Goal: Information Seeking & Learning: Learn about a topic

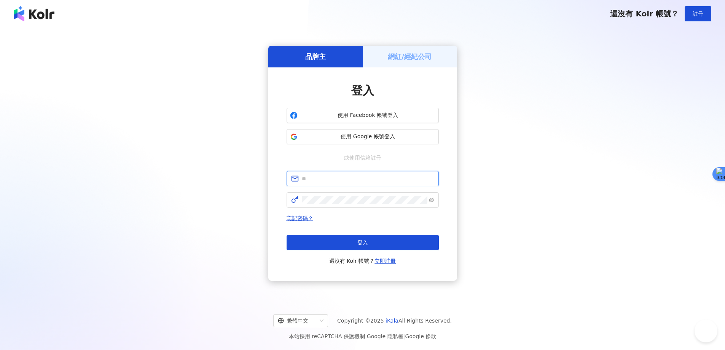
click at [362, 177] on input "text" at bounding box center [368, 178] width 132 height 8
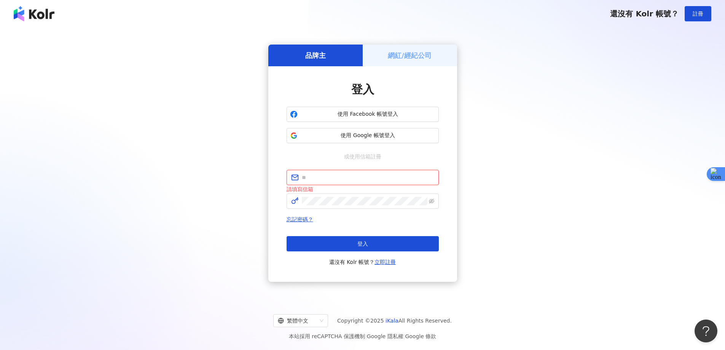
type input "**********"
click at [364, 243] on span "登入" at bounding box center [362, 243] width 11 height 6
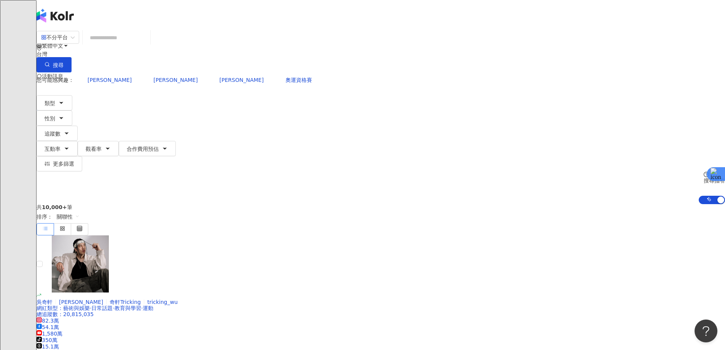
click at [147, 45] on input "search" at bounding box center [117, 37] width 62 height 14
click at [147, 43] on input "search" at bounding box center [117, 37] width 62 height 14
paste input "**********"
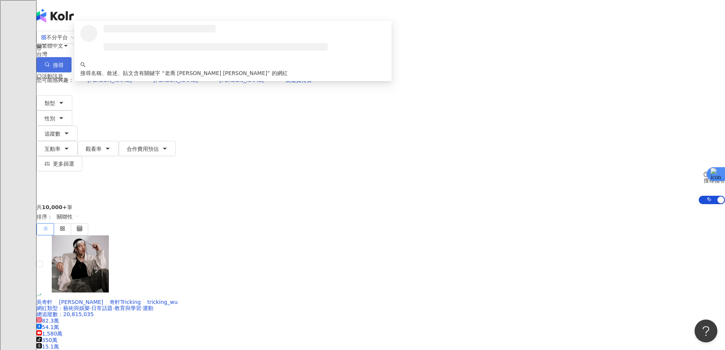
type input "**********"
click at [72, 57] on button "搜尋" at bounding box center [54, 64] width 35 height 15
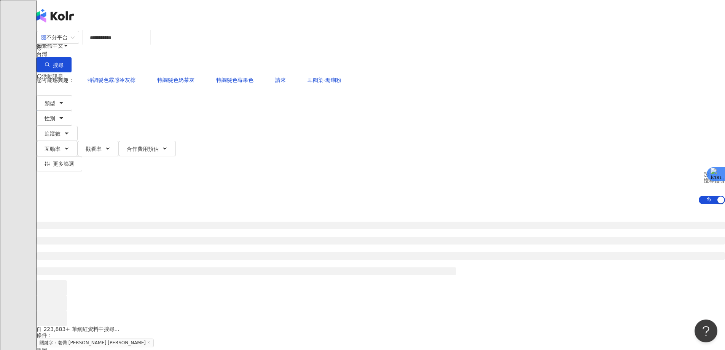
click at [642, 72] on div "**********" at bounding box center [381, 116] width 688 height 173
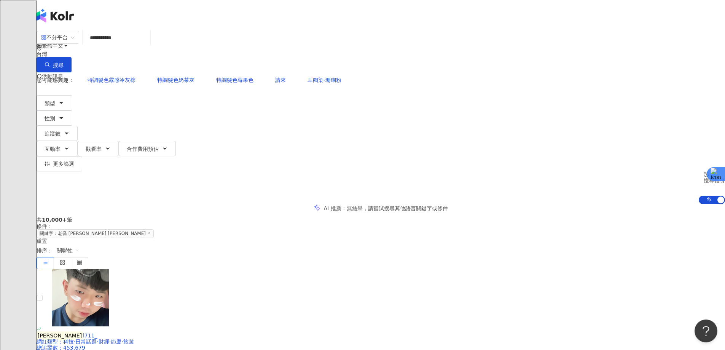
drag, startPoint x: 640, startPoint y: 192, endPoint x: 649, endPoint y: 188, distance: 10.1
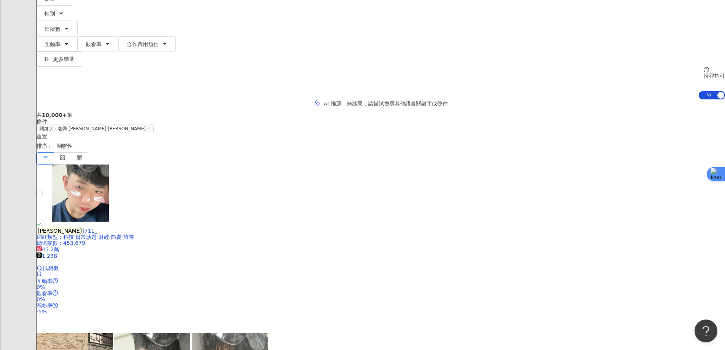
scroll to position [228, 0]
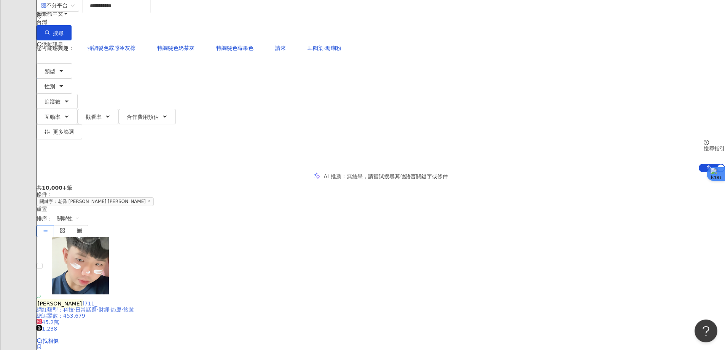
scroll to position [0, 0]
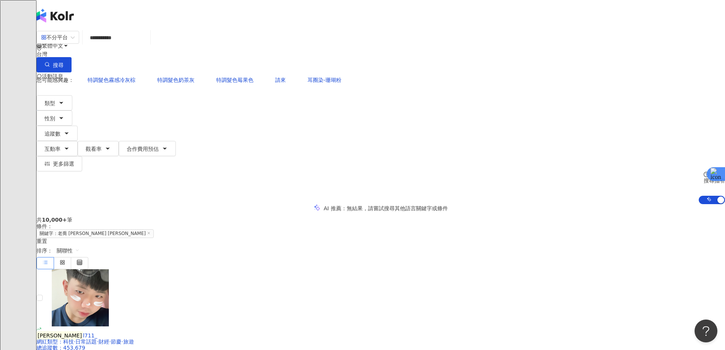
click at [147, 45] on input "**********" at bounding box center [117, 37] width 62 height 14
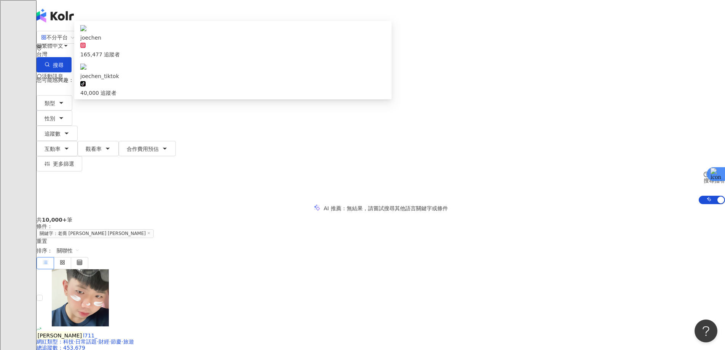
click at [147, 45] on input "**********" at bounding box center [117, 37] width 62 height 14
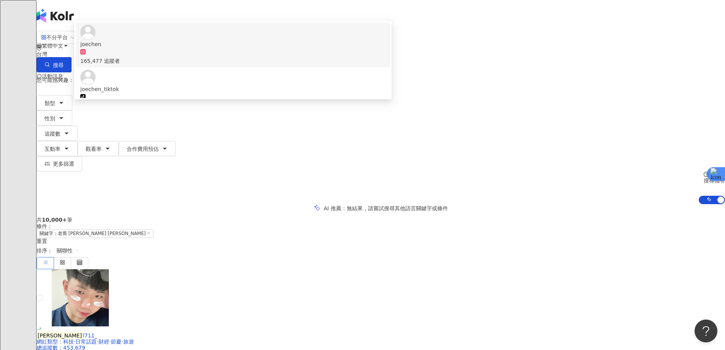
click at [263, 65] on div "165,477 追蹤者" at bounding box center [232, 61] width 305 height 8
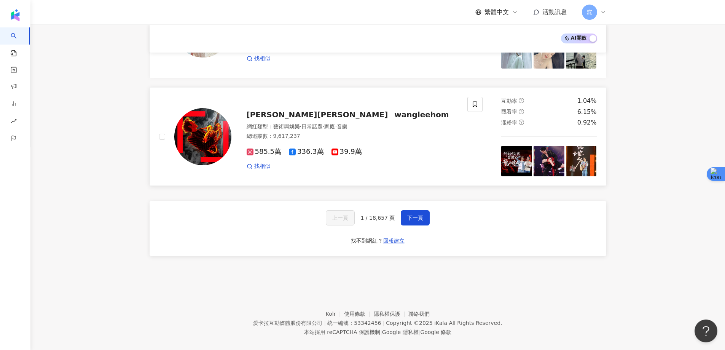
scroll to position [1236, 0]
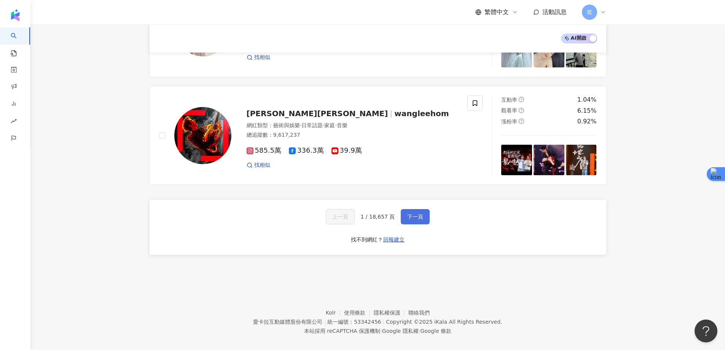
click at [421, 213] on span "下一頁" at bounding box center [415, 216] width 16 height 6
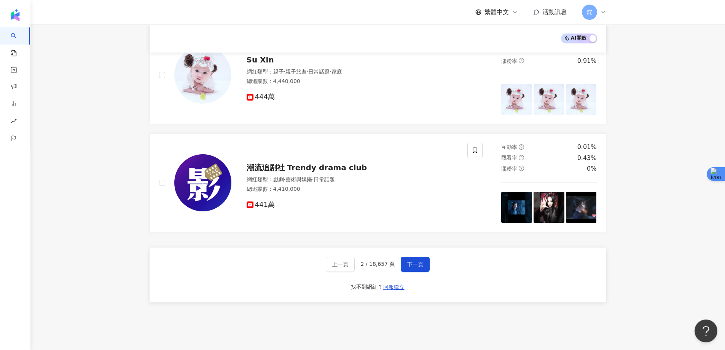
scroll to position [1217, 0]
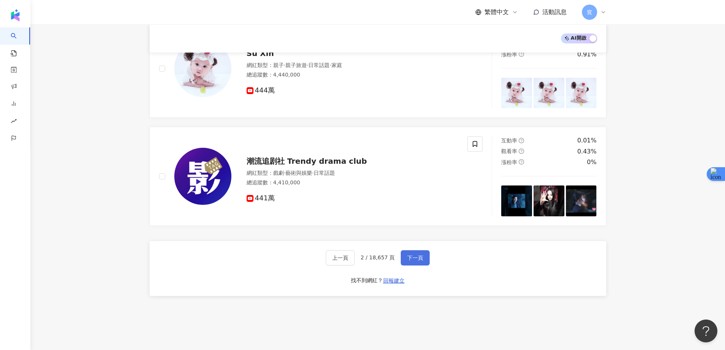
click at [412, 255] on span "下一頁" at bounding box center [415, 258] width 16 height 6
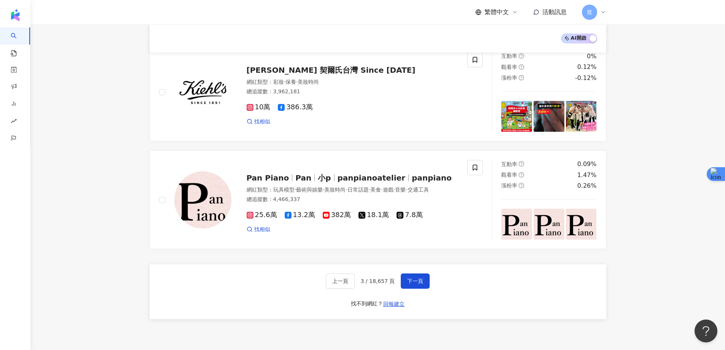
scroll to position [1236, 0]
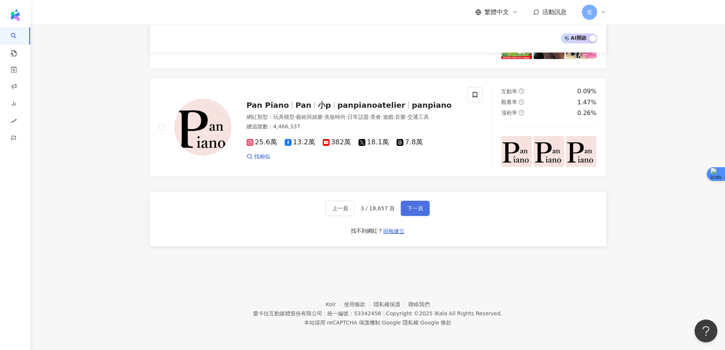
click at [417, 208] on span "下一頁" at bounding box center [415, 208] width 16 height 6
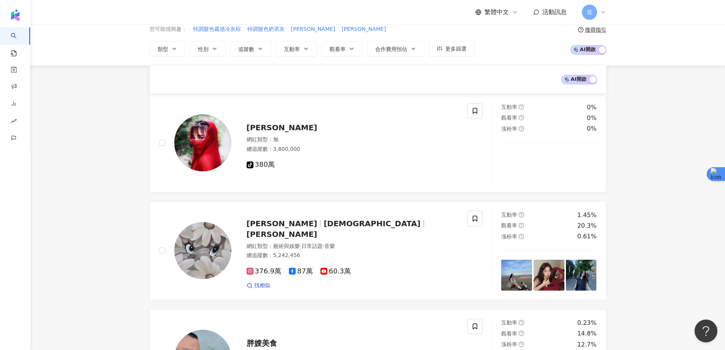
scroll to position [0, 0]
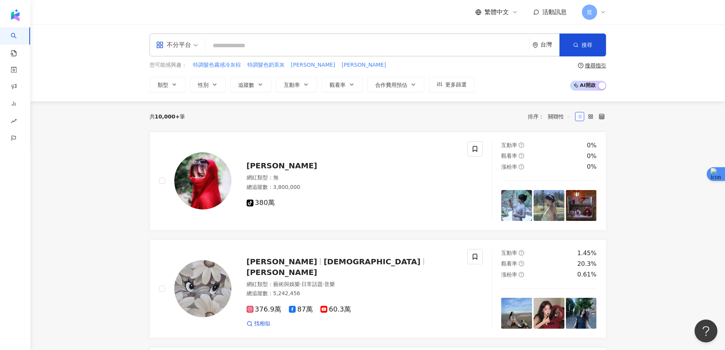
click at [281, 47] on input "search" at bounding box center [366, 45] width 317 height 14
paste input "***"
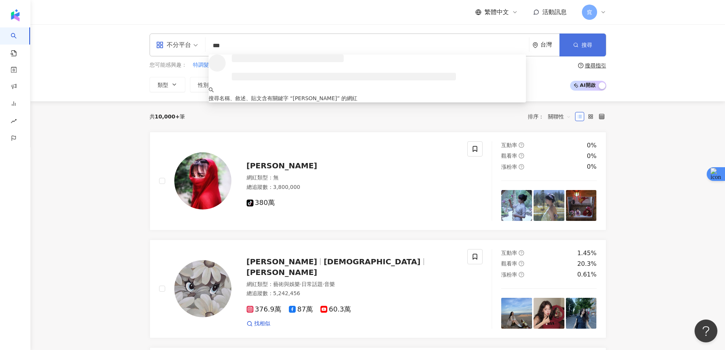
type input "***"
click at [573, 42] on icon "button" at bounding box center [575, 44] width 5 height 5
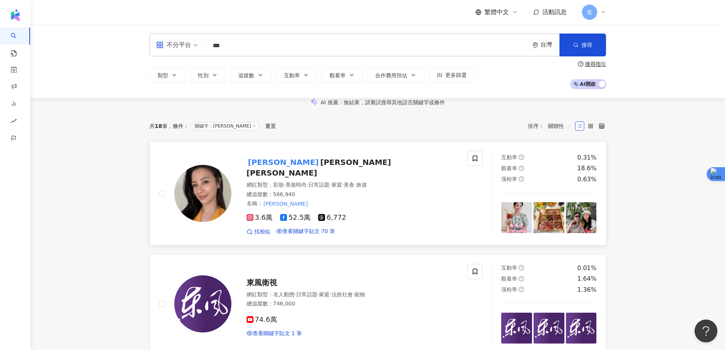
click at [263, 168] on mark "李蒨蓉" at bounding box center [284, 162] width 74 height 12
click at [692, 68] on div "不分平台 *** 台灣 搜尋 loading 搜尋名稱、敘述、貼文含有關鍵字 “ 李蒨蓉 ” 的網紅 類型 性別 追蹤數 互動率 觀看率 合作費用預估 更多篩…" at bounding box center [377, 61] width 694 height 74
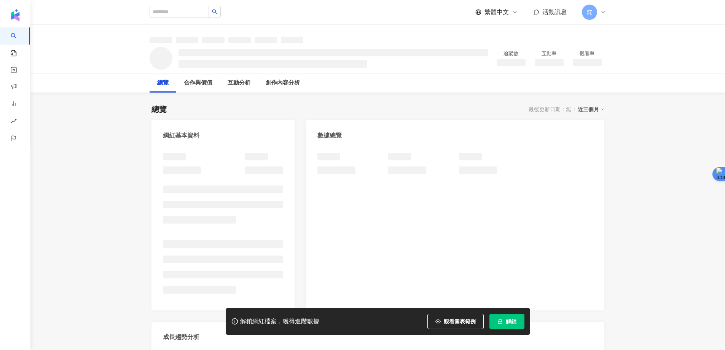
click at [506, 322] on span "解鎖" at bounding box center [511, 321] width 11 height 6
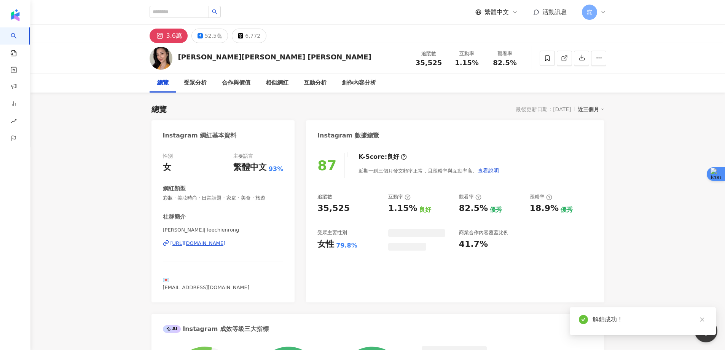
click at [212, 37] on div "52.5萬" at bounding box center [213, 35] width 17 height 11
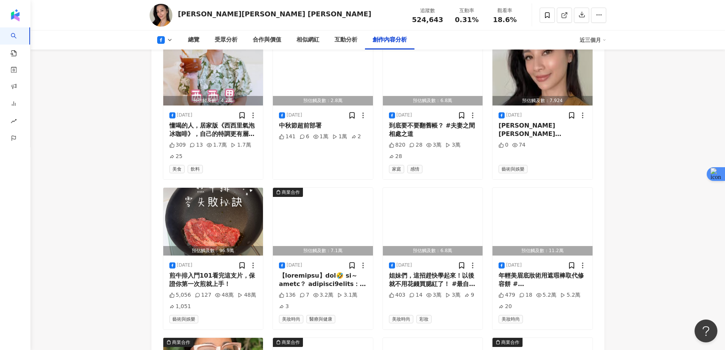
scroll to position [2016, 0]
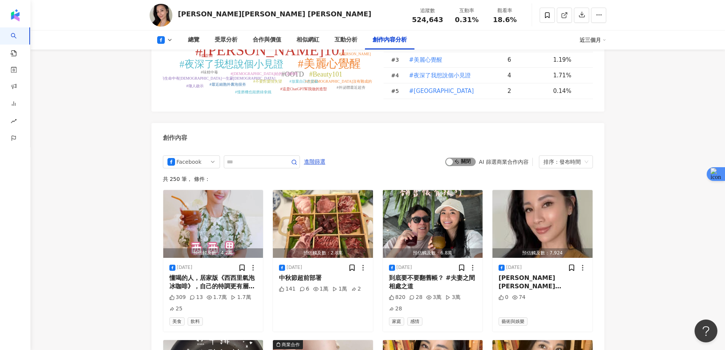
click at [465, 158] on span "啟動 關閉" at bounding box center [460, 162] width 30 height 8
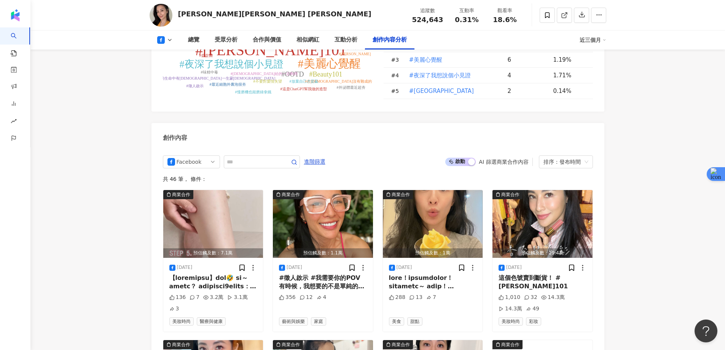
scroll to position [2049, 0]
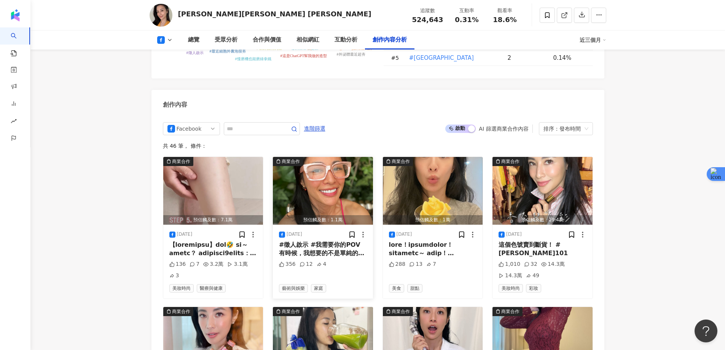
click at [336, 157] on img "button" at bounding box center [323, 191] width 100 height 68
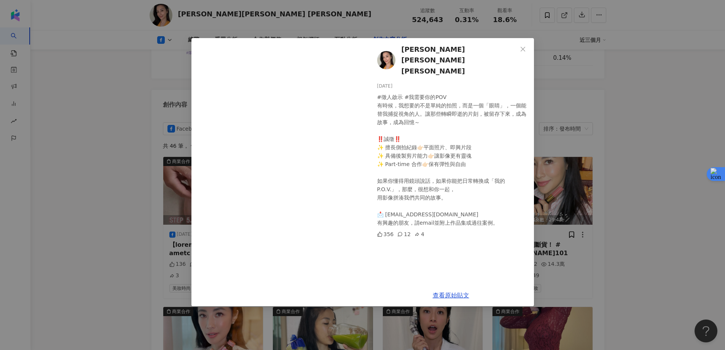
scroll to position [2087, 0]
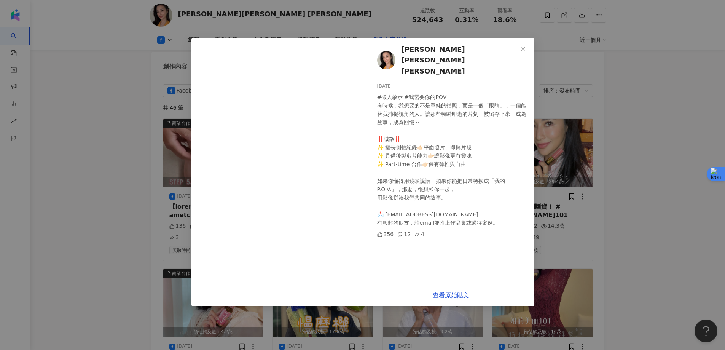
click at [645, 117] on div "李蒨蓉 Janet Lee 2025/8/19 #徵人啟示 #我需要你的POV￼ 有時候，我想要的不是單純的拍照，而是一個「眼睛」，一個能替我捕捉視角的人。讓…" at bounding box center [362, 175] width 725 height 350
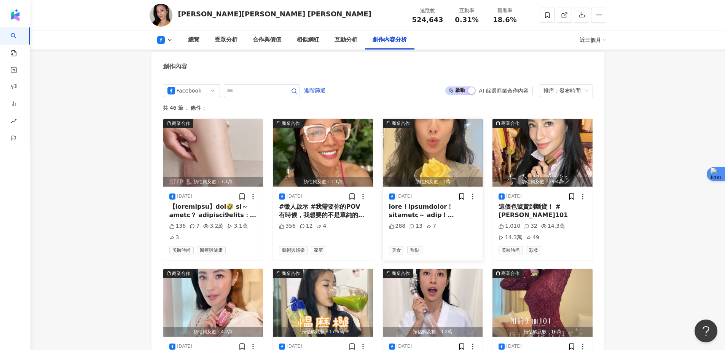
click at [435, 119] on img "button" at bounding box center [433, 153] width 100 height 68
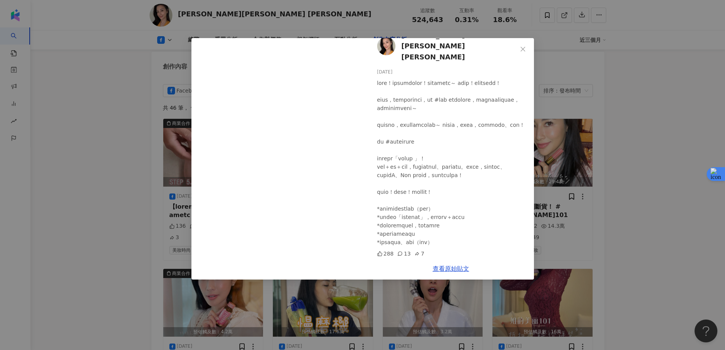
scroll to position [0, 0]
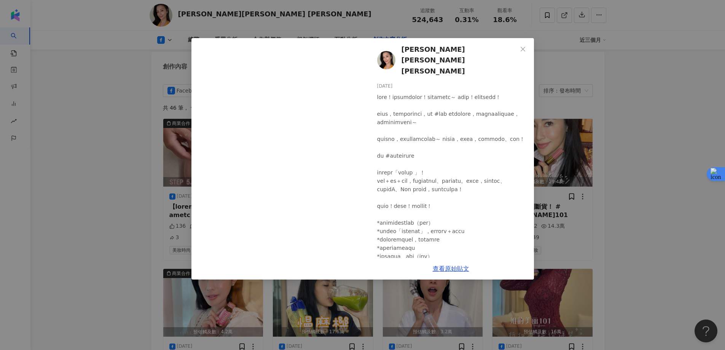
click at [639, 117] on div "李蒨蓉 Janet Lee 2025/8/18 288 13 7 查看原始貼文" at bounding box center [362, 175] width 725 height 350
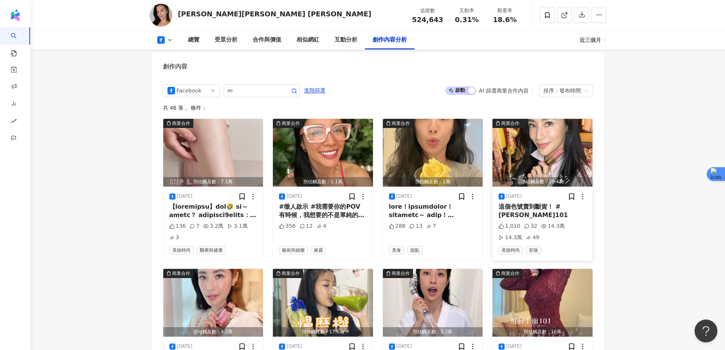
click at [551, 119] on img "button" at bounding box center [542, 153] width 100 height 68
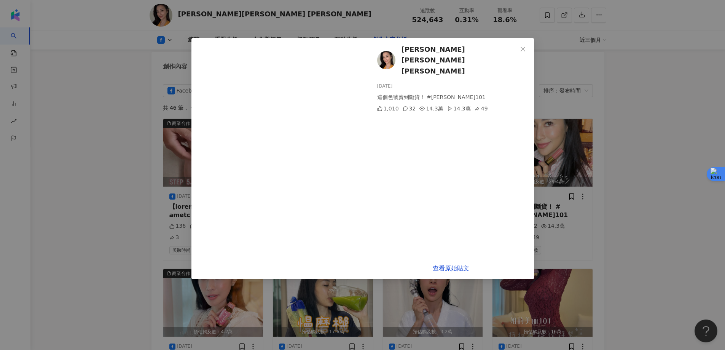
click at [646, 125] on div "李蒨蓉 Janet Lee 2025/8/14 這個色號賣到斷貨！ #李蒨蓉美麗101 1,010 32 14.3萬 14.3萬 49 查看原始貼文" at bounding box center [362, 175] width 725 height 350
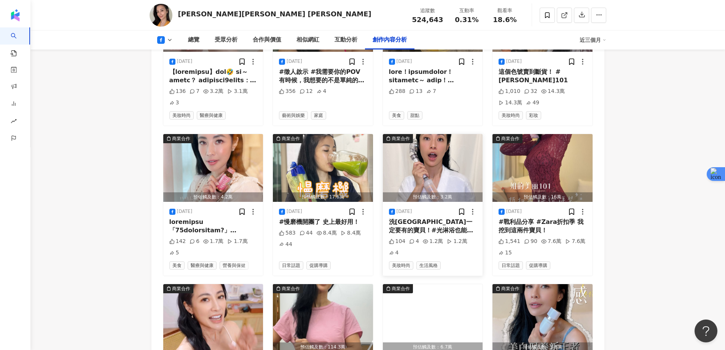
scroll to position [2240, 0]
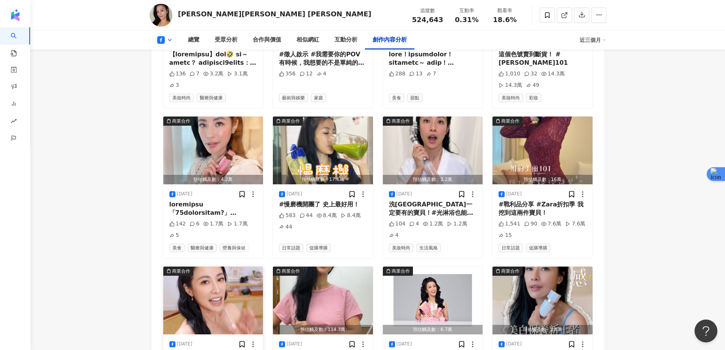
click at [211, 266] on img "button" at bounding box center [213, 300] width 100 height 68
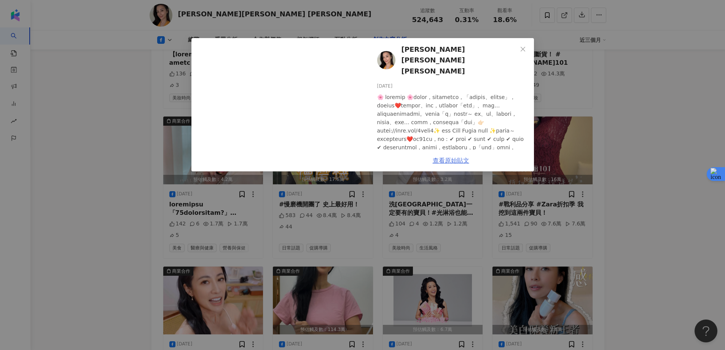
click at [442, 161] on link "查看原始貼文" at bounding box center [451, 160] width 37 height 7
click at [523, 46] on icon "close" at bounding box center [523, 49] width 6 height 6
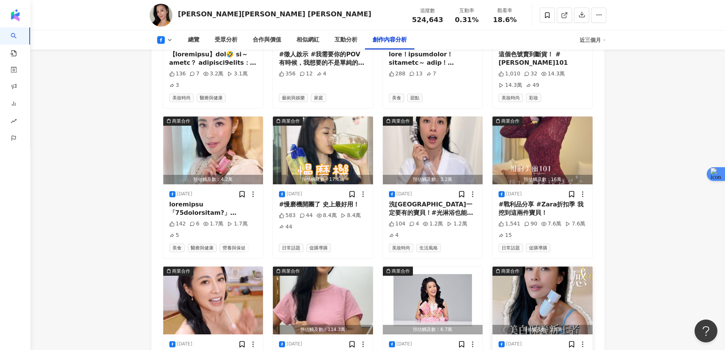
scroll to position [2354, 0]
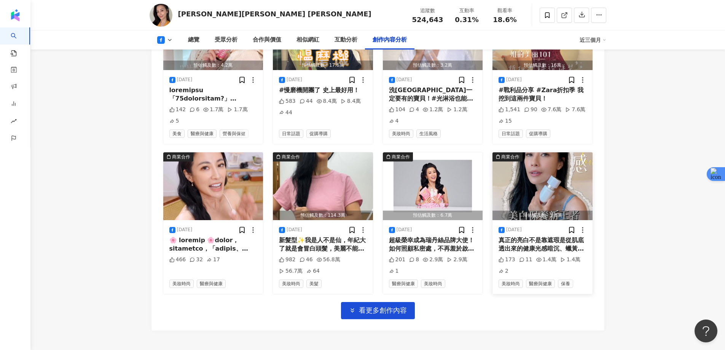
click at [538, 152] on img "button" at bounding box center [542, 186] width 100 height 68
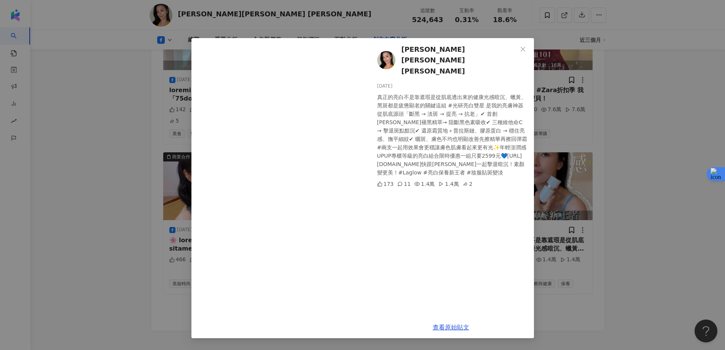
click at [625, 202] on div "李蒨蓉 Janet Lee 2025/7/12 真正的亮白不是靠遮瑕是從肌底透出來的健康光感暗沉、蠟黃、黑斑都是疲憊顯老的關鍵這組 #光研亮白雙星 是我的亮膚…" at bounding box center [362, 175] width 725 height 350
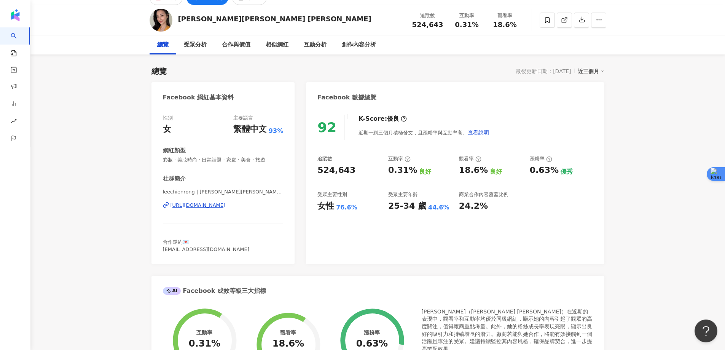
scroll to position [0, 0]
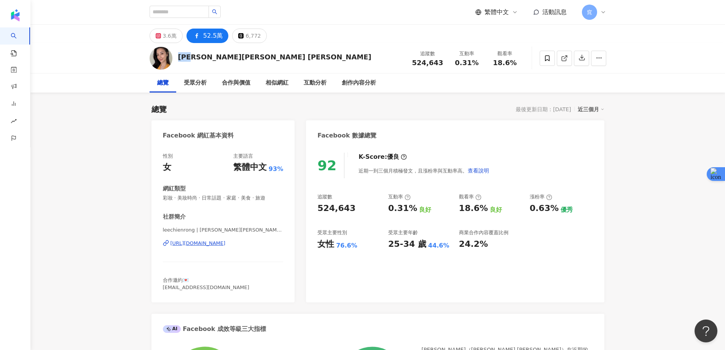
drag, startPoint x: 180, startPoint y: 57, endPoint x: 197, endPoint y: 57, distance: 17.1
click at [197, 57] on div "李蒨蓉 Janet Lee" at bounding box center [274, 57] width 193 height 10
copy div "李蒨蓉"
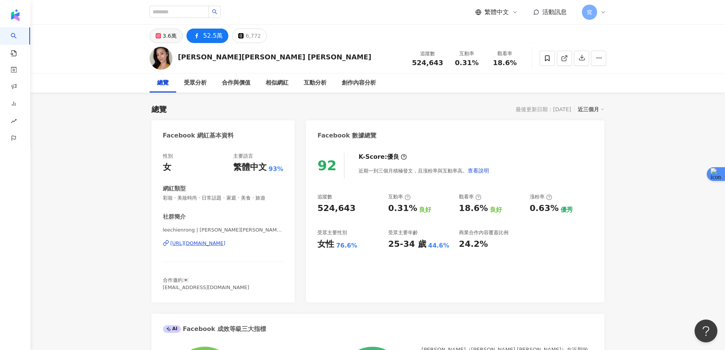
click at [164, 30] on div "3.6萬" at bounding box center [170, 35] width 14 height 11
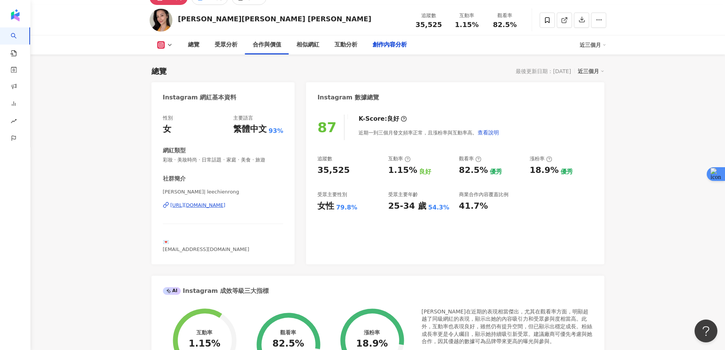
scroll to position [2283, 0]
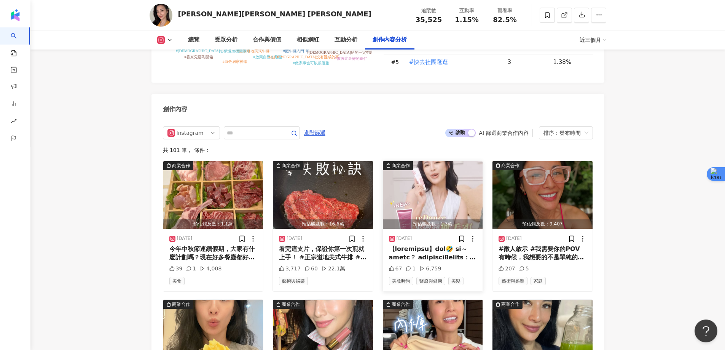
click at [419, 172] on img "button" at bounding box center [433, 195] width 100 height 68
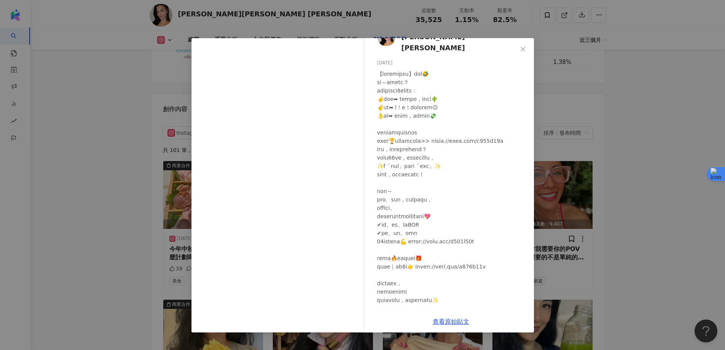
scroll to position [48, 0]
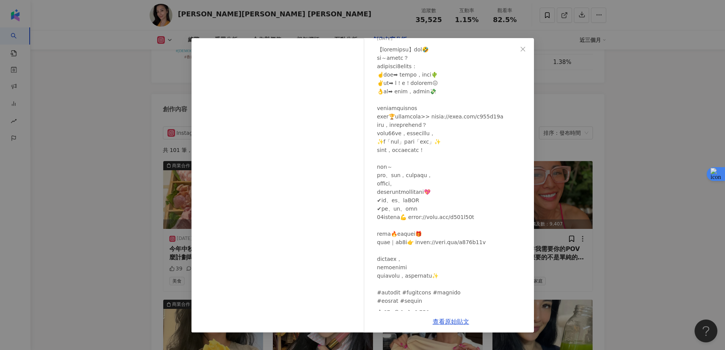
click at [608, 131] on div "李蒨蓉 Janet Lee 2025/8/25 67 1 6,759 查看原始貼文" at bounding box center [362, 175] width 725 height 350
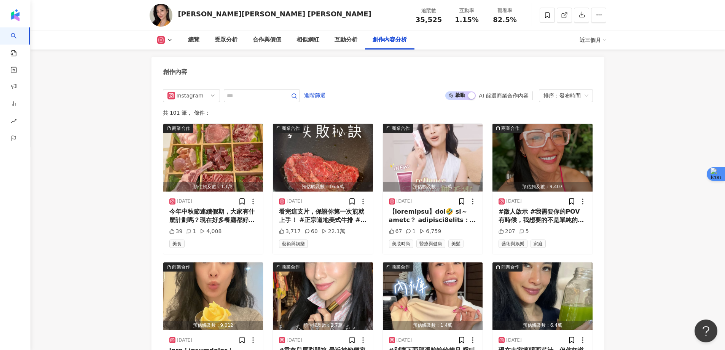
scroll to position [2359, 0]
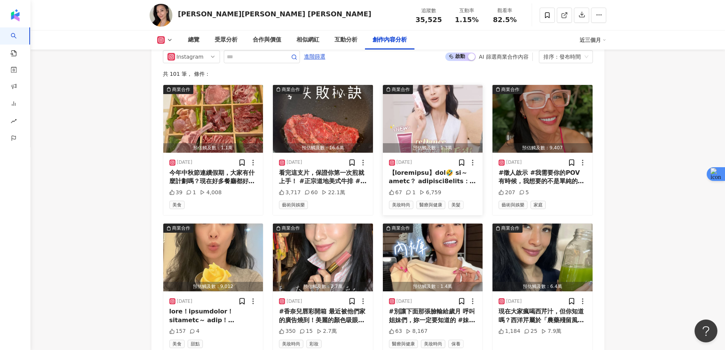
click at [423, 95] on img "button" at bounding box center [433, 119] width 100 height 68
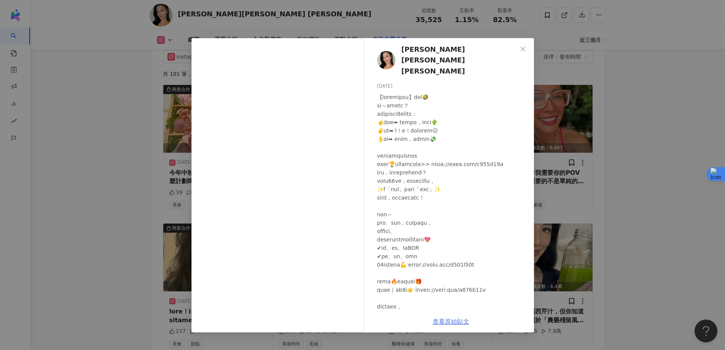
click at [454, 319] on link "查看原始貼文" at bounding box center [451, 321] width 37 height 7
click at [662, 89] on div "李蒨蓉 Janet Lee 2025/8/25 67 1 6,759 查看原始貼文" at bounding box center [362, 175] width 725 height 350
